Goal: Contribute content: Add original content to the website for others to see

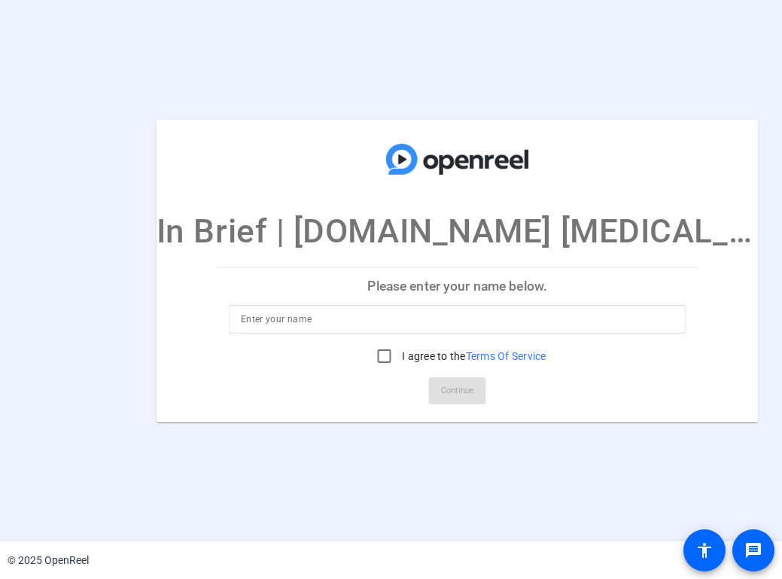
click at [379, 311] on input at bounding box center [458, 319] width 434 height 18
type input "[PERSON_NAME]"
click at [369, 358] on input "I agree to the Terms Of Service" at bounding box center [384, 356] width 30 height 30
checkbox input "true"
click at [441, 394] on span "Continue" at bounding box center [457, 390] width 33 height 23
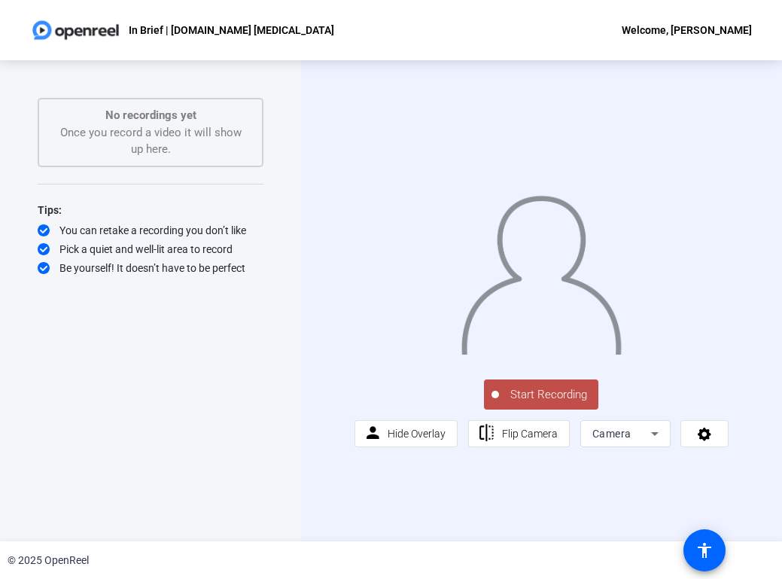
click at [540, 403] on span "Start Recording" at bounding box center [548, 394] width 99 height 17
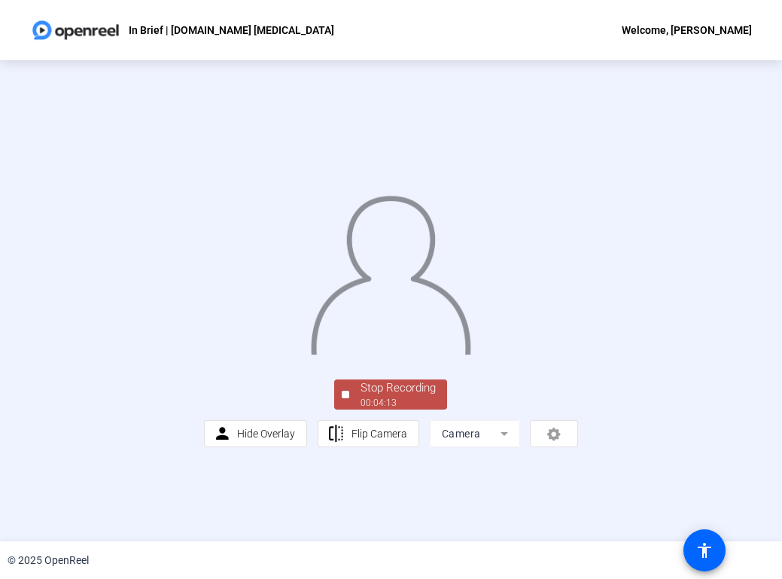
click at [378, 409] on div "00:04:13" at bounding box center [398, 403] width 75 height 14
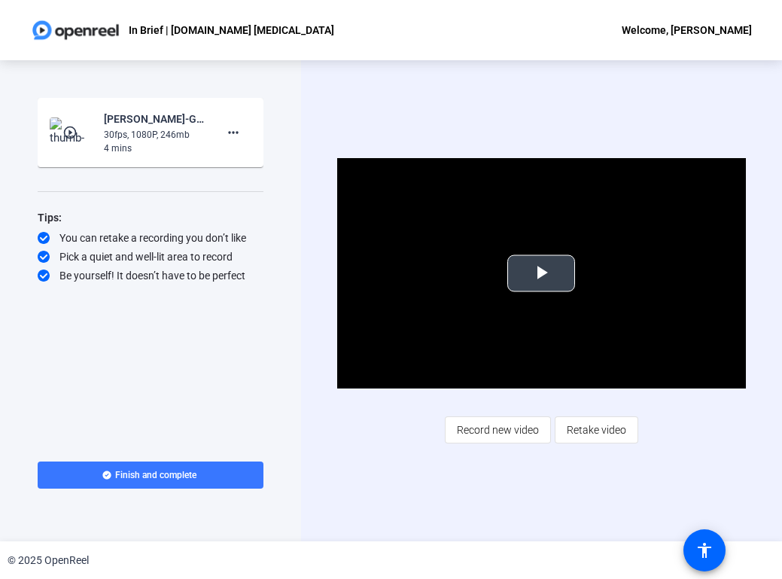
click at [541, 273] on span "Video Player" at bounding box center [541, 273] width 0 height 0
click at [513, 426] on span "Record new video" at bounding box center [498, 429] width 82 height 29
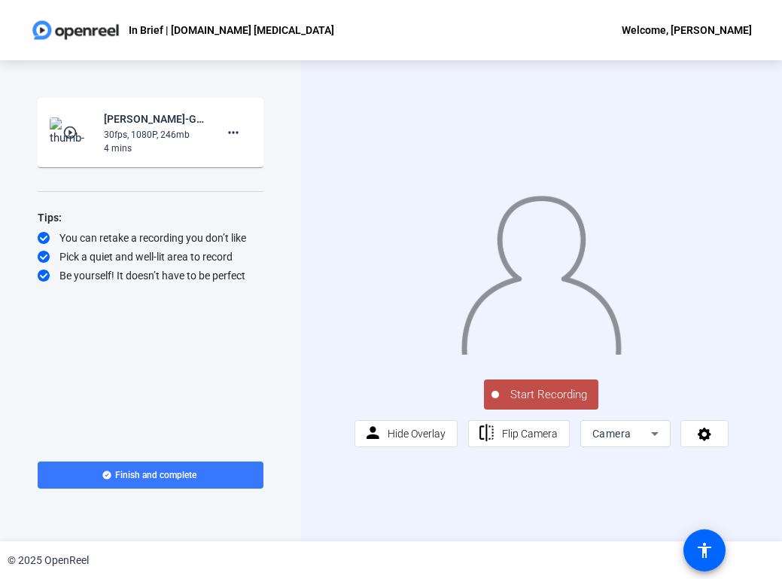
click at [546, 403] on span "Start Recording" at bounding box center [548, 394] width 99 height 17
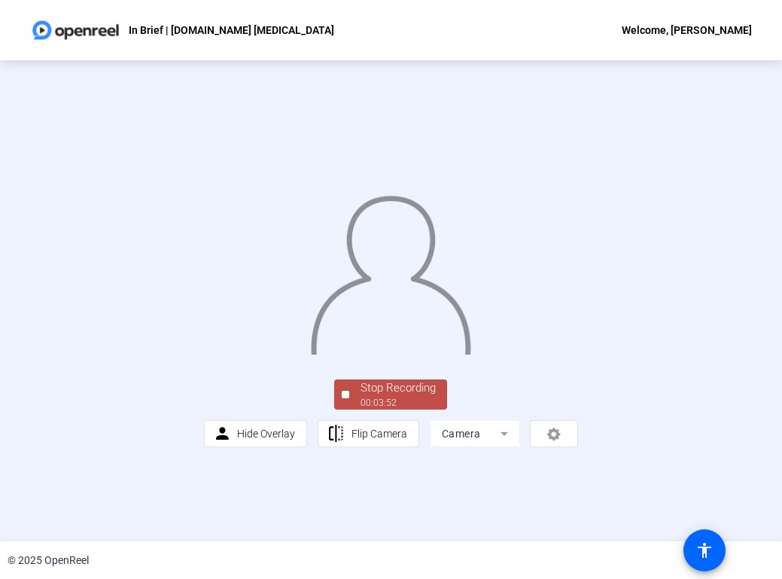
click at [388, 409] on div "00:03:52" at bounding box center [398, 403] width 75 height 14
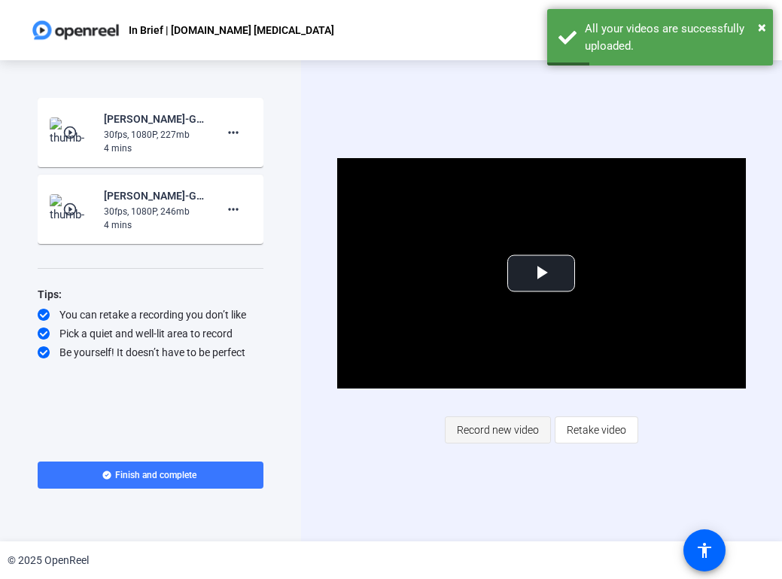
click at [513, 431] on span "Record new video" at bounding box center [498, 429] width 82 height 29
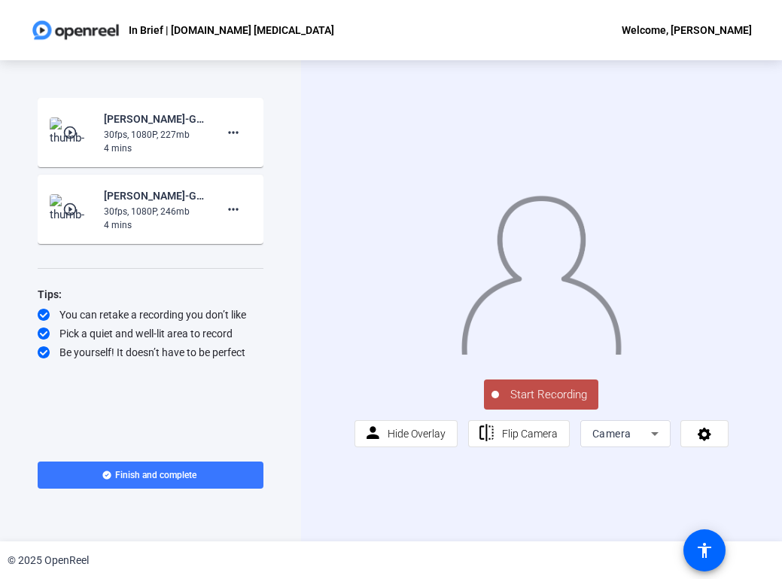
click at [534, 403] on span "Start Recording" at bounding box center [548, 394] width 99 height 17
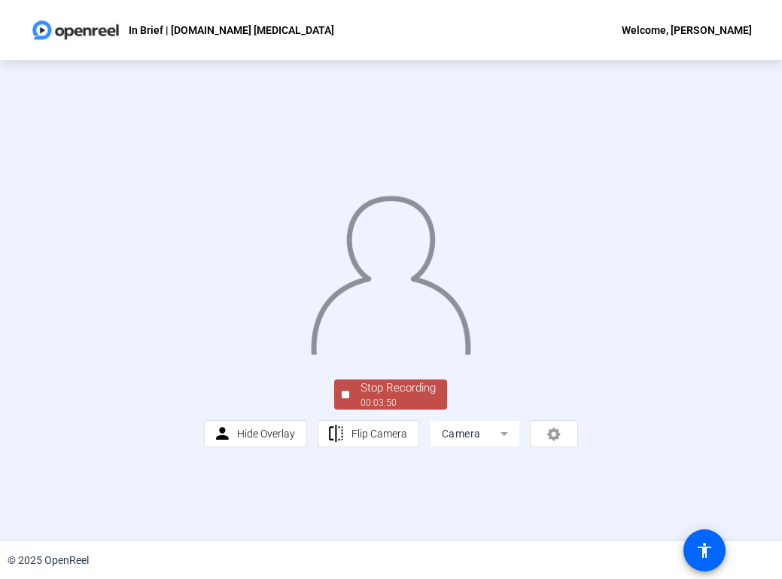
click at [379, 409] on div "00:03:50" at bounding box center [398, 403] width 75 height 14
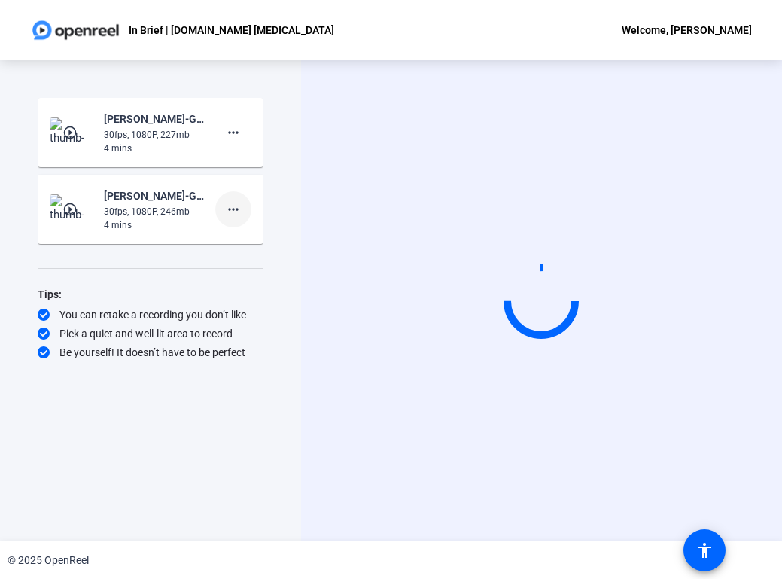
click at [232, 209] on mat-icon "more_horiz" at bounding box center [233, 209] width 18 height 18
click at [242, 241] on span "Delete clip" at bounding box center [257, 241] width 60 height 18
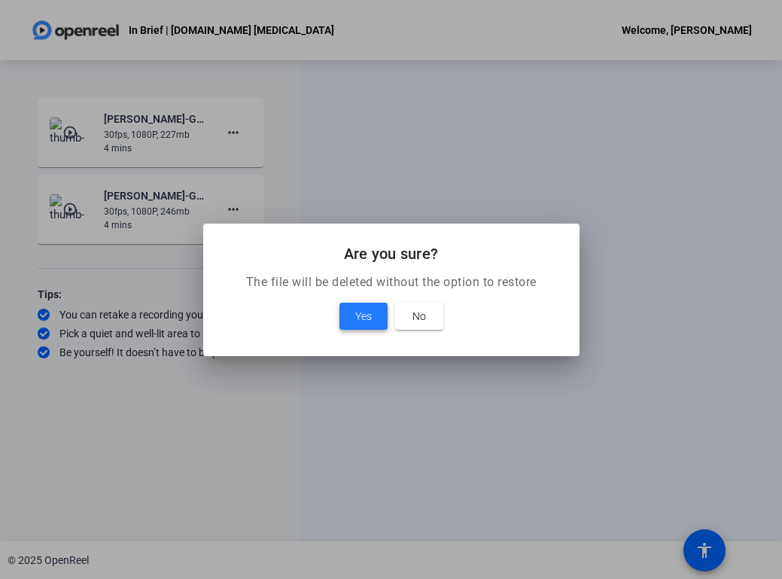
click at [364, 313] on span "Yes" at bounding box center [363, 316] width 17 height 18
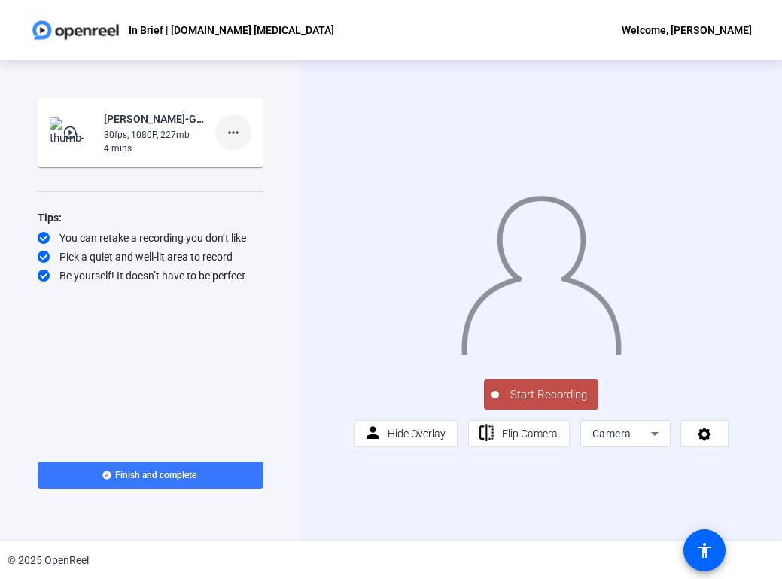
click at [235, 137] on mat-icon "more_horiz" at bounding box center [233, 132] width 18 height 18
click at [193, 197] on div at bounding box center [391, 289] width 782 height 579
click at [136, 129] on div "30fps, 1080P, 227mb" at bounding box center [154, 135] width 101 height 14
click at [60, 131] on img at bounding box center [72, 132] width 44 height 30
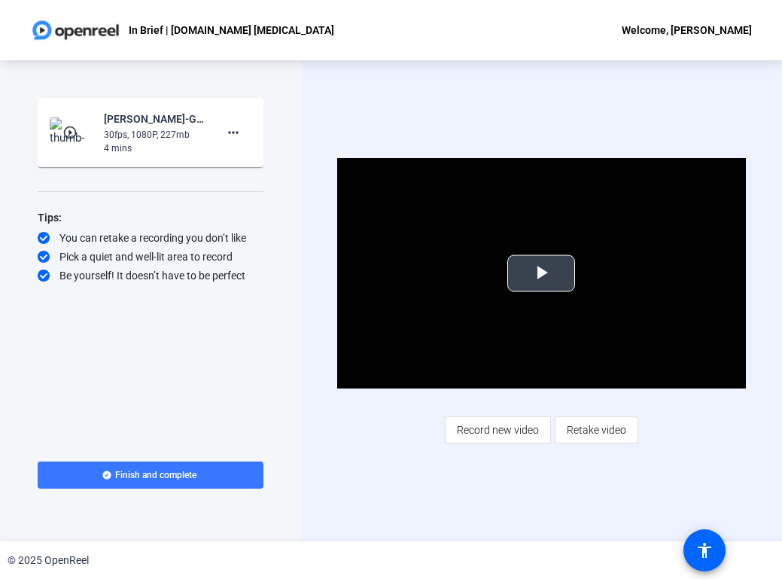
click at [541, 273] on span "Video Player" at bounding box center [541, 273] width 0 height 0
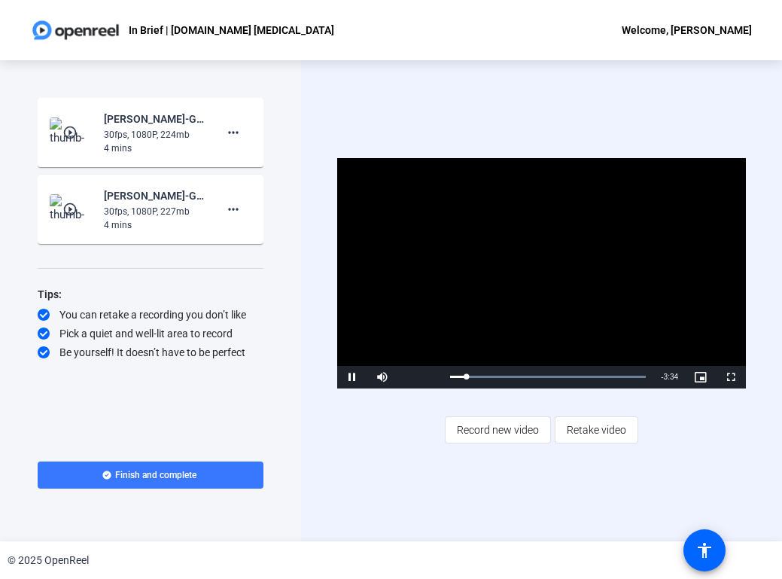
click at [66, 124] on img at bounding box center [72, 132] width 44 height 30
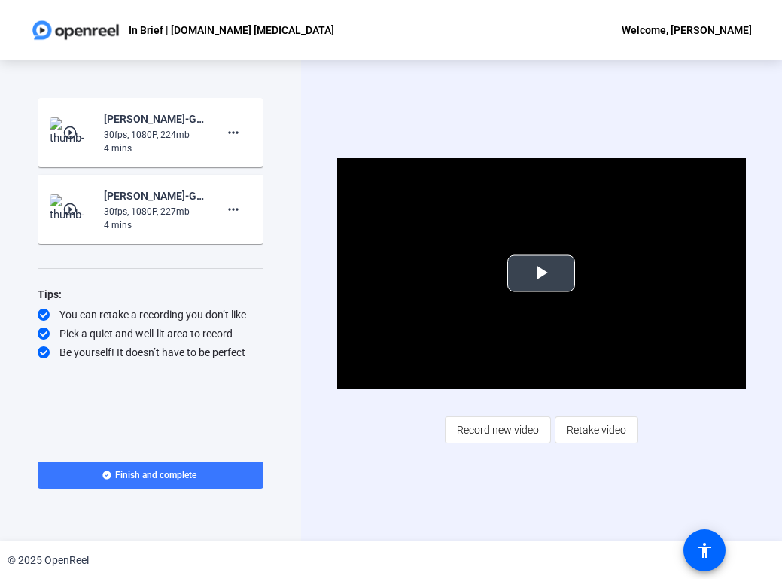
click at [541, 273] on span "Video Player" at bounding box center [541, 273] width 0 height 0
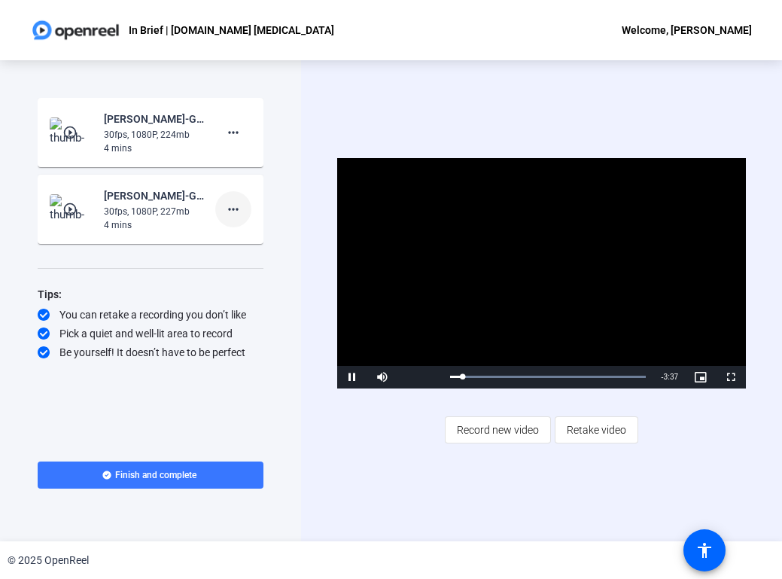
click at [233, 214] on mat-icon "more_horiz" at bounding box center [233, 209] width 18 height 18
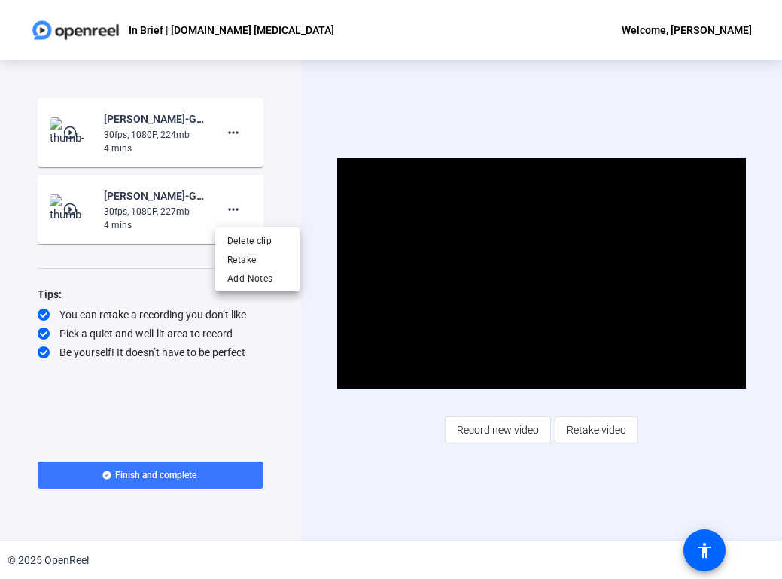
click at [187, 269] on div at bounding box center [391, 289] width 782 height 579
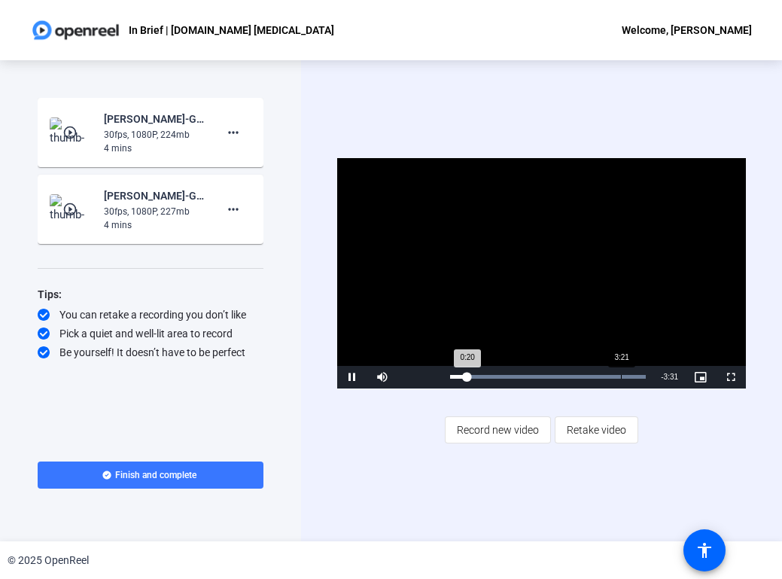
click at [621, 376] on div "3:21" at bounding box center [621, 377] width 1 height 4
click at [612, 376] on div "Loaded : 100.00% 3:11 3:23" at bounding box center [548, 377] width 196 height 4
drag, startPoint x: 643, startPoint y: 377, endPoint x: 654, endPoint y: 377, distance: 11.3
click at [654, 377] on div "Play Mute Current Time 3:50 / Duration 3:51 Loaded : 100.00% 3:51 3:50 Stream T…" at bounding box center [541, 377] width 409 height 23
click at [62, 128] on img at bounding box center [72, 132] width 44 height 30
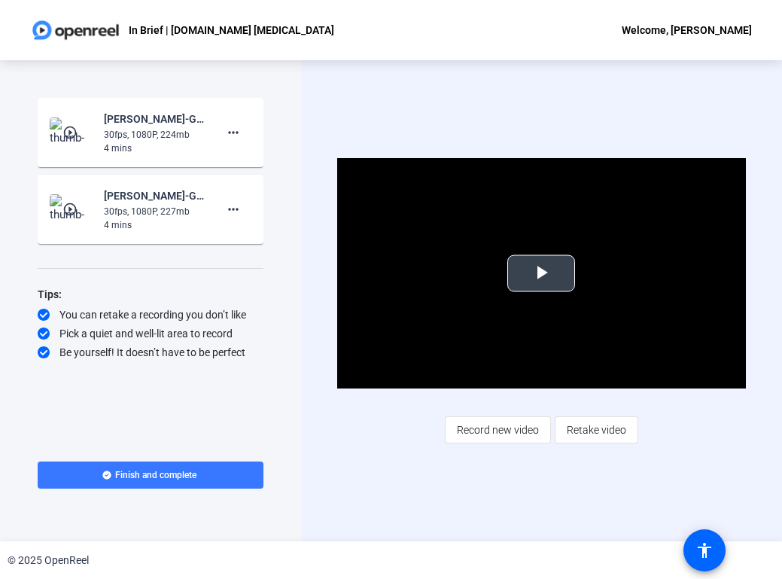
click at [541, 273] on span "Video Player" at bounding box center [541, 273] width 0 height 0
click at [69, 208] on mat-icon "play_circle_outline" at bounding box center [71, 209] width 18 height 15
click at [541, 273] on span "Video Player" at bounding box center [541, 273] width 0 height 0
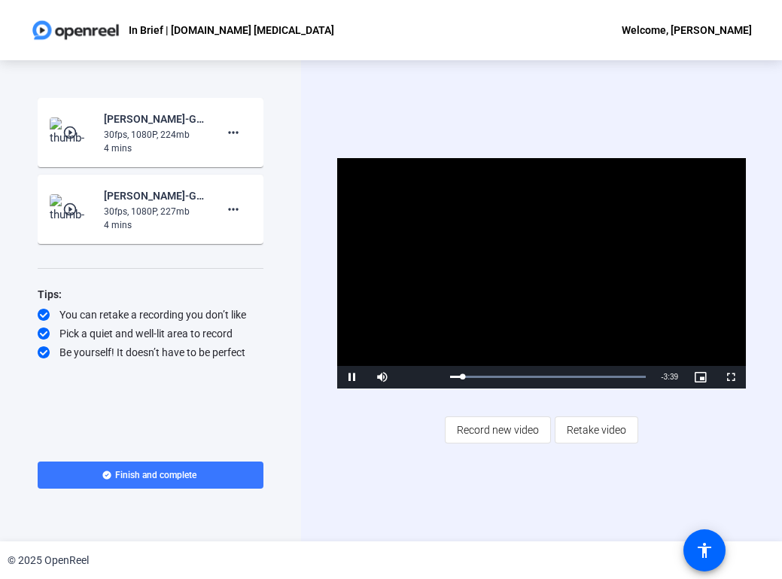
click at [72, 129] on mat-icon "play_circle_outline" at bounding box center [71, 132] width 18 height 15
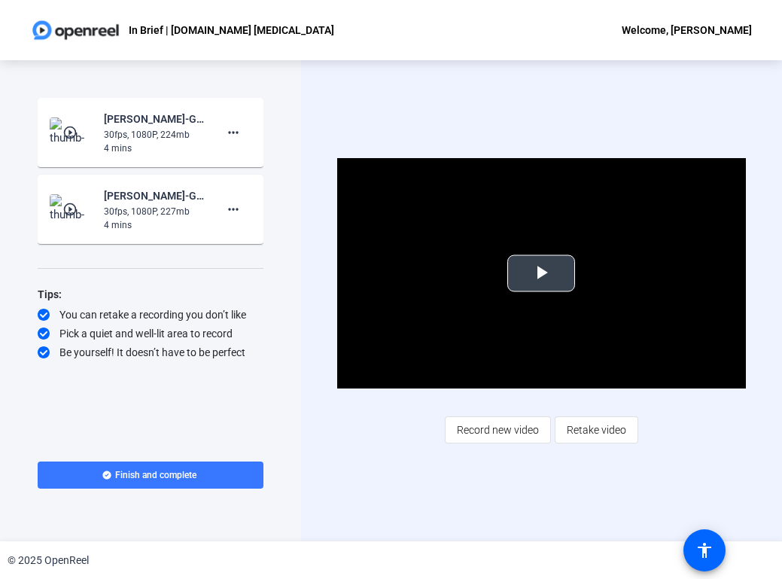
click at [541, 273] on span "Video Player" at bounding box center [541, 273] width 0 height 0
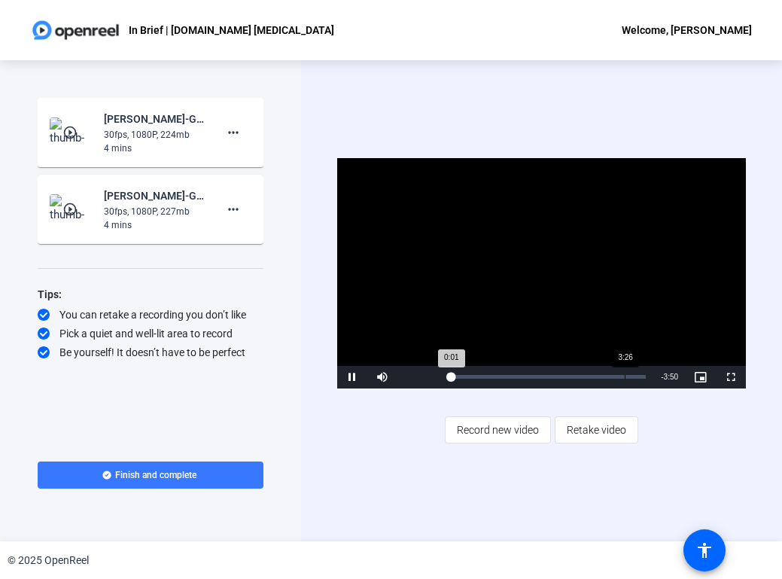
click at [625, 375] on div "Loaded : 0.29% 3:26 0:01" at bounding box center [548, 377] width 196 height 4
click at [625, 375] on div "3:26" at bounding box center [537, 377] width 175 height 4
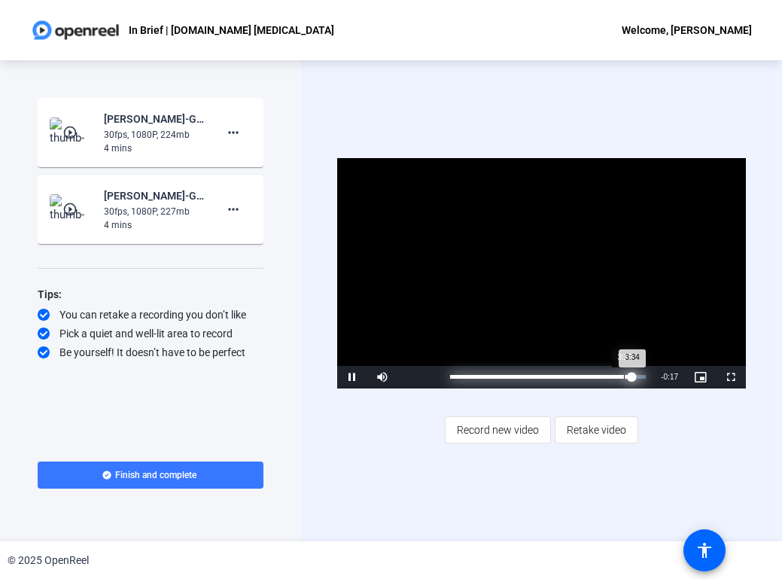
click at [624, 377] on div "3:25" at bounding box center [624, 377] width 1 height 4
click at [76, 133] on mat-icon "play_circle_outline" at bounding box center [71, 132] width 18 height 15
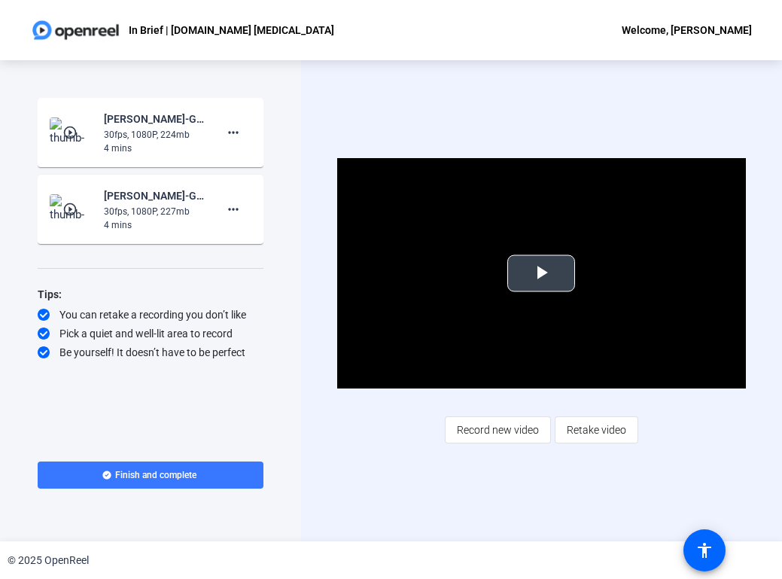
click at [541, 273] on span "Video Player" at bounding box center [541, 273] width 0 height 0
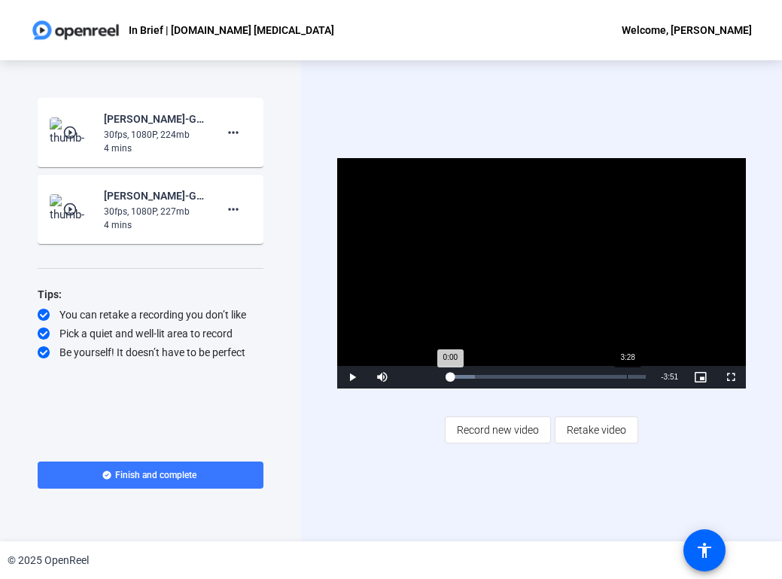
click at [628, 375] on div "Loaded : 12.68% 3:28 0:00" at bounding box center [548, 377] width 196 height 4
click at [622, 376] on div "3:22" at bounding box center [622, 377] width 1 height 4
click at [237, 208] on mat-icon "more_horiz" at bounding box center [233, 209] width 18 height 18
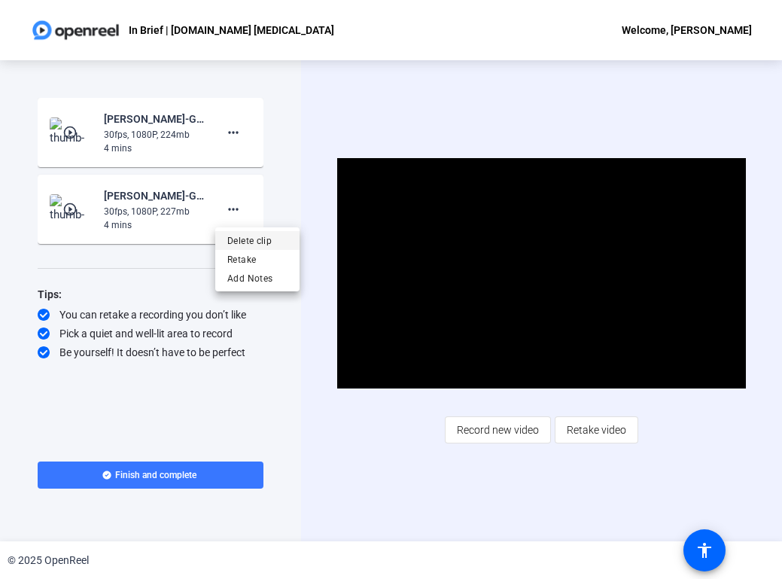
click at [248, 242] on span "Delete clip" at bounding box center [257, 241] width 60 height 18
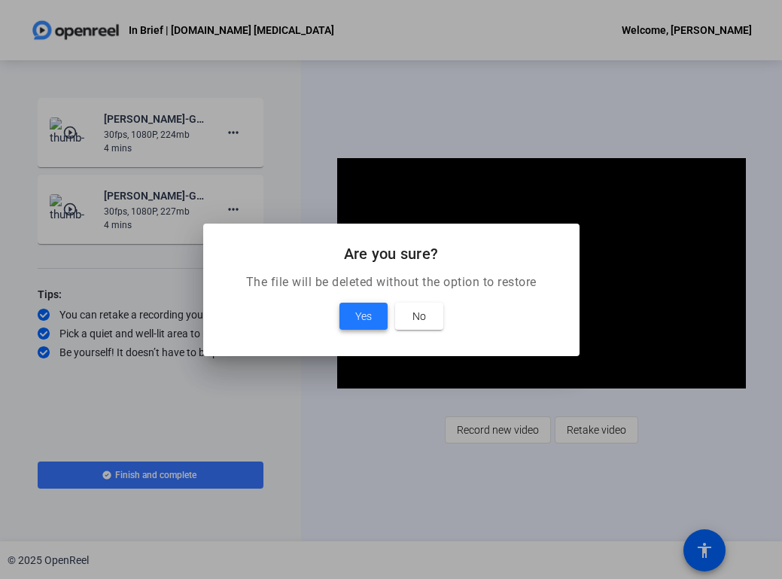
click at [366, 315] on span "Yes" at bounding box center [363, 316] width 17 height 18
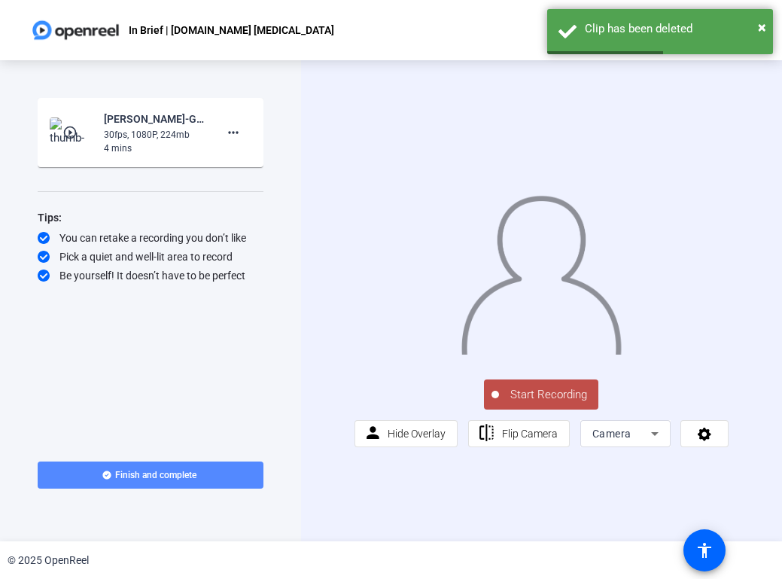
click at [142, 470] on span "Finish and complete" at bounding box center [155, 475] width 81 height 12
